Goal: Transaction & Acquisition: Purchase product/service

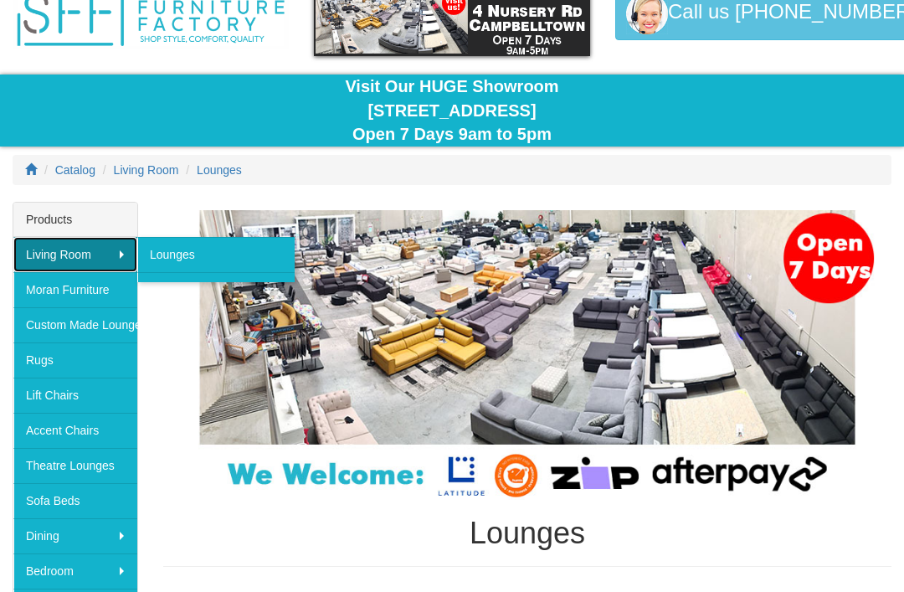
scroll to position [85, 0]
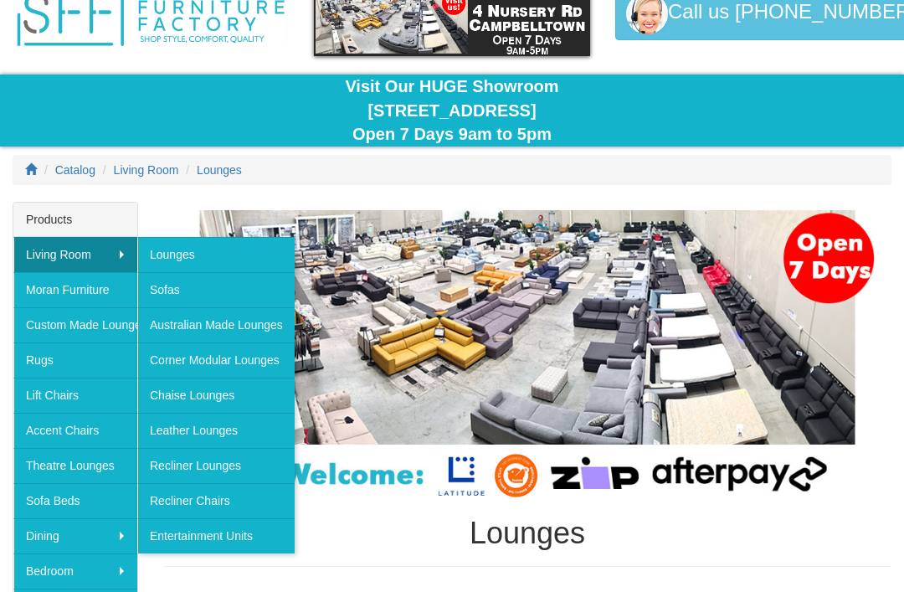
click at [238, 252] on link "Lounges" at bounding box center [215, 254] width 157 height 35
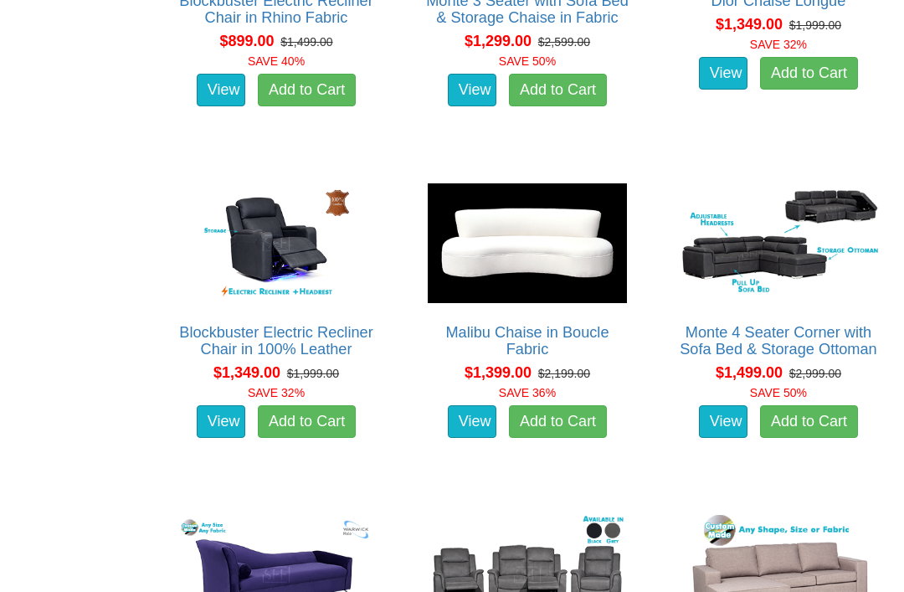
scroll to position [1135, 0]
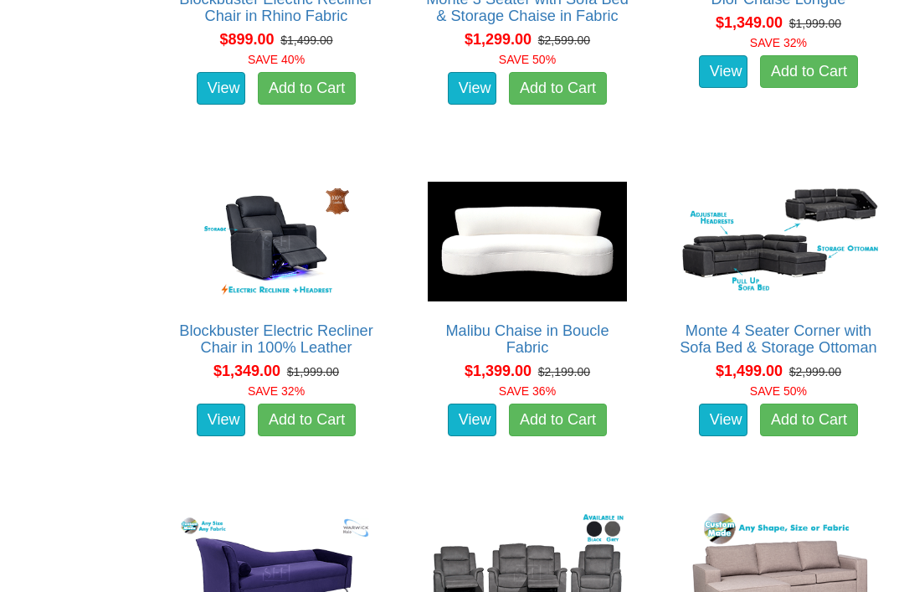
click at [820, 330] on link "Monte 4 Seater Corner with Sofa Bed & Storage Ottoman" at bounding box center [779, 338] width 198 height 33
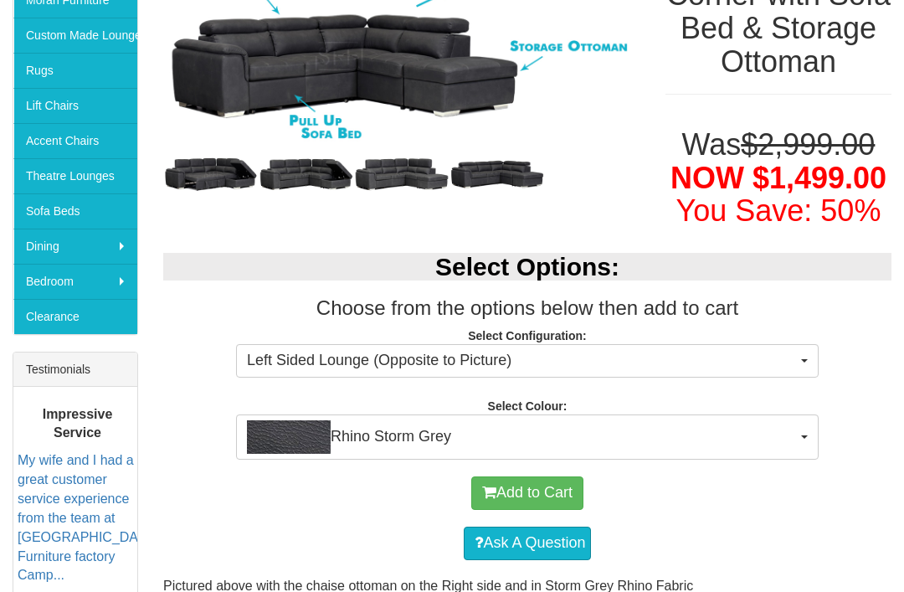
scroll to position [374, 0]
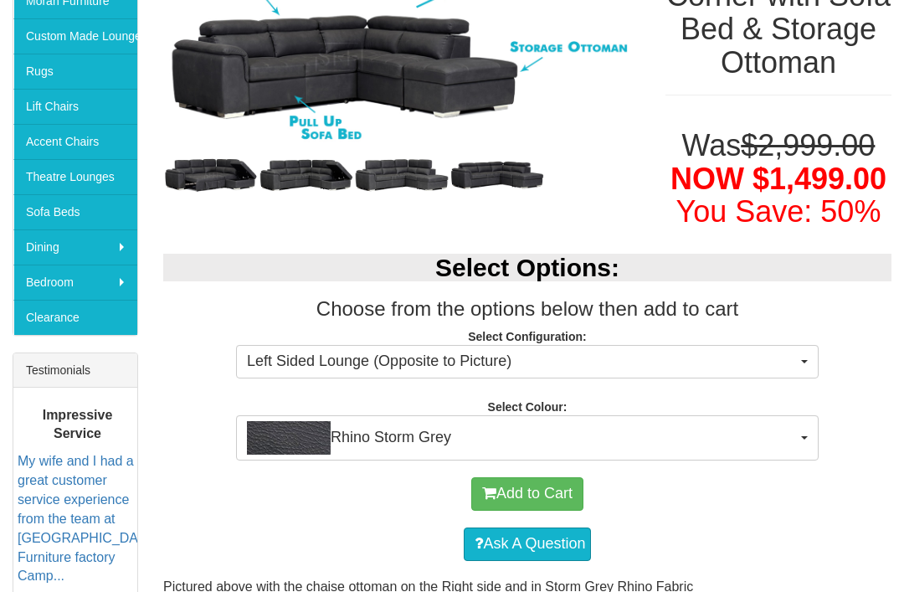
click at [798, 460] on button "Rhino Storm Grey" at bounding box center [527, 437] width 583 height 45
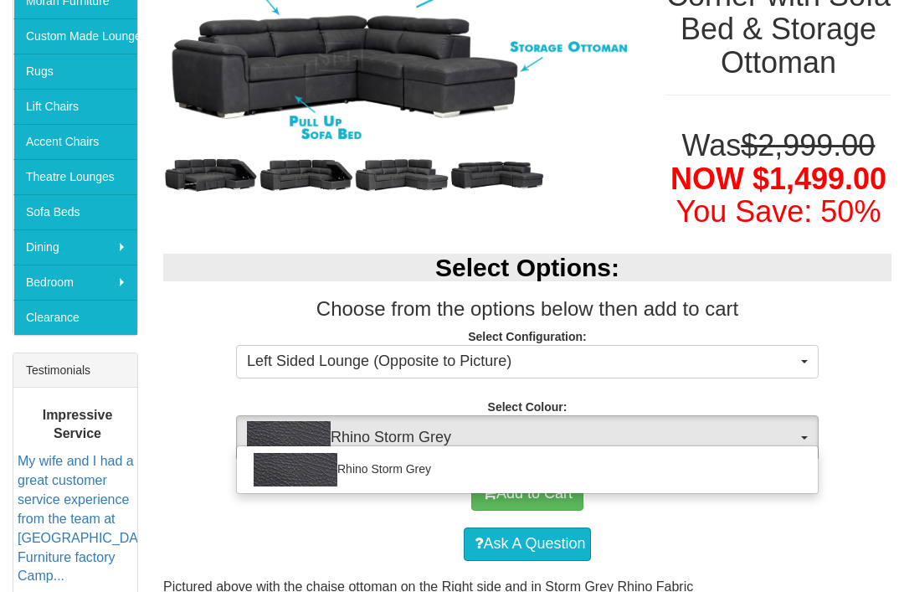
click at [812, 442] on div at bounding box center [452, 296] width 904 height 592
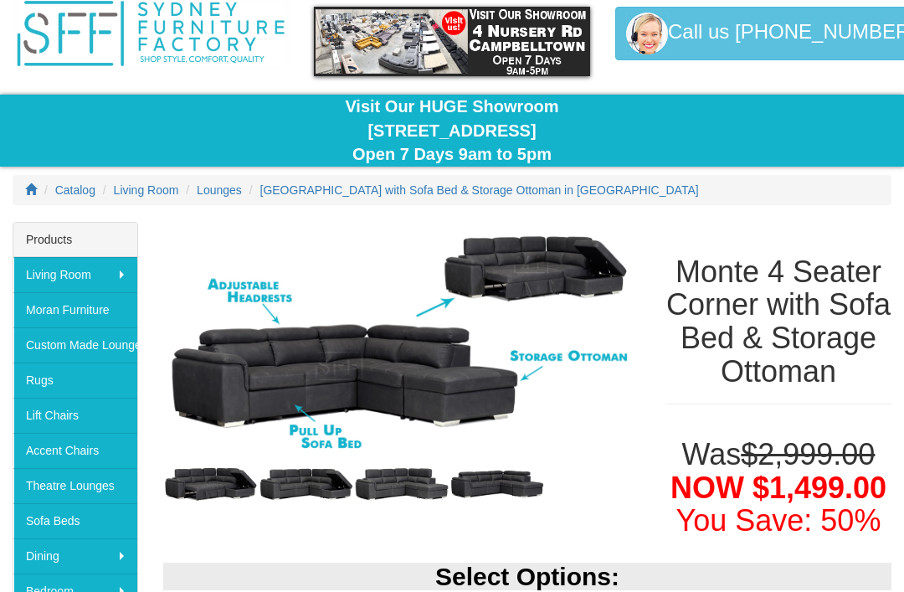
scroll to position [0, 0]
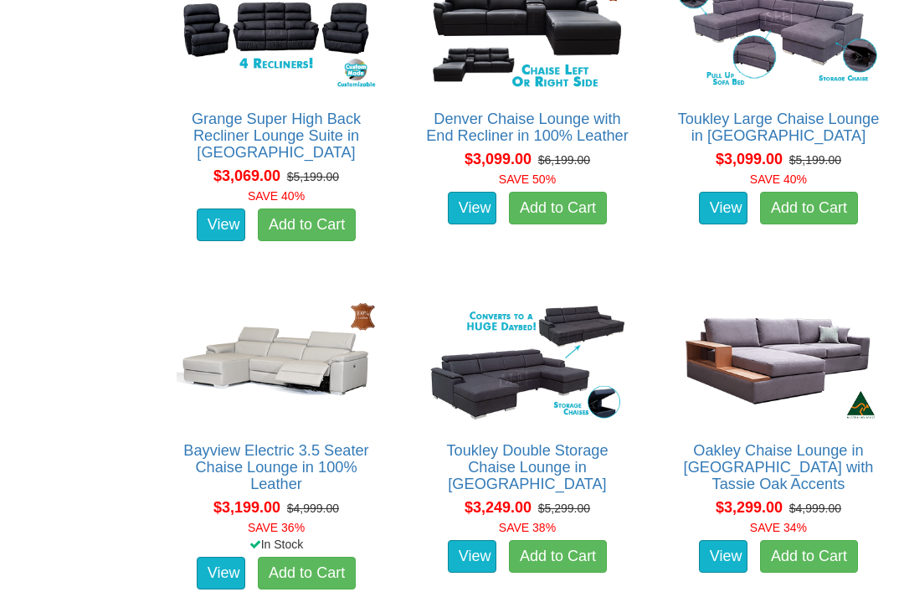
scroll to position [6651, 0]
